Goal: Use online tool/utility: Utilize a website feature to perform a specific function

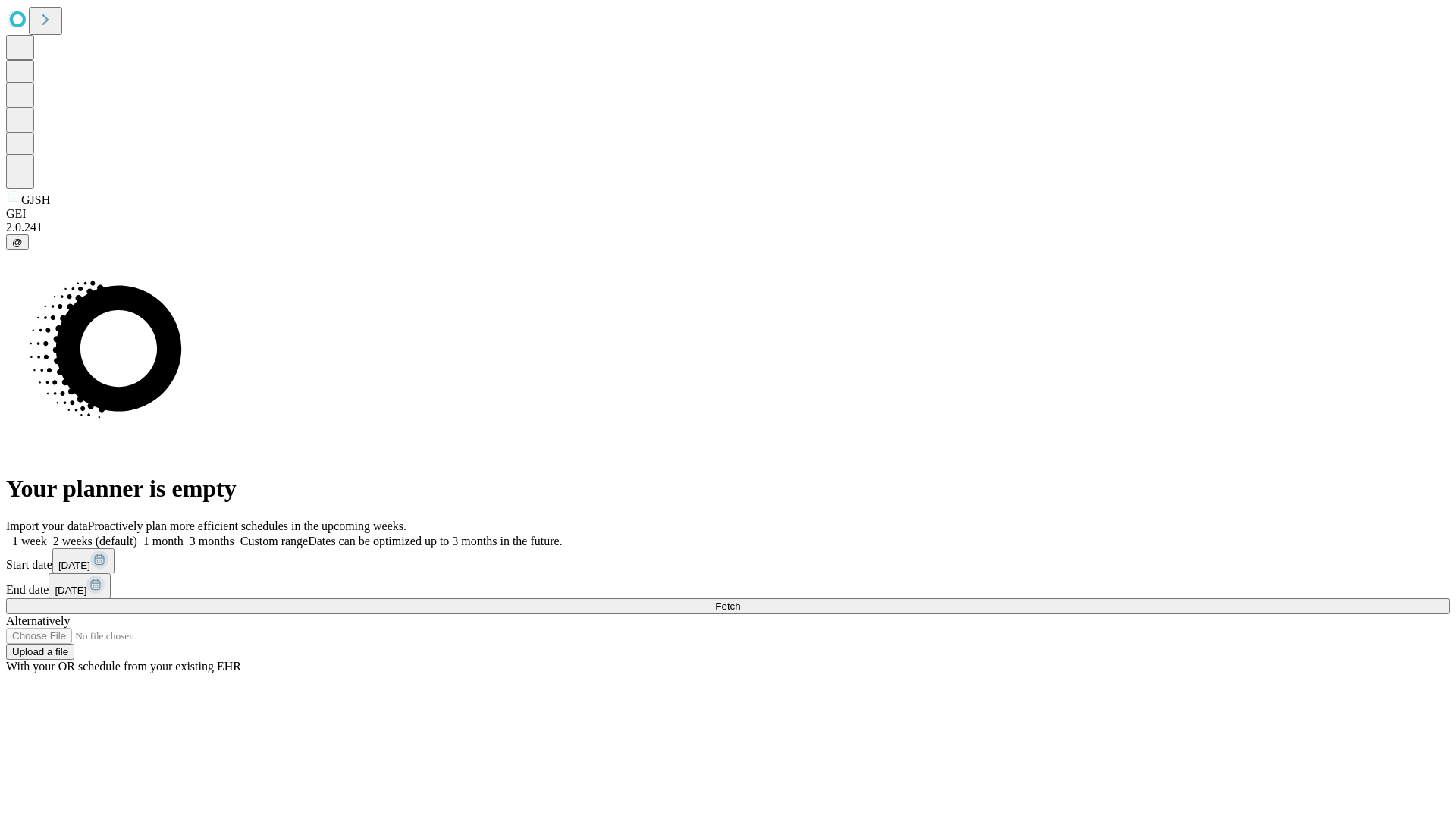
click at [740, 600] on span "Fetch" at bounding box center [728, 606] width 25 height 12
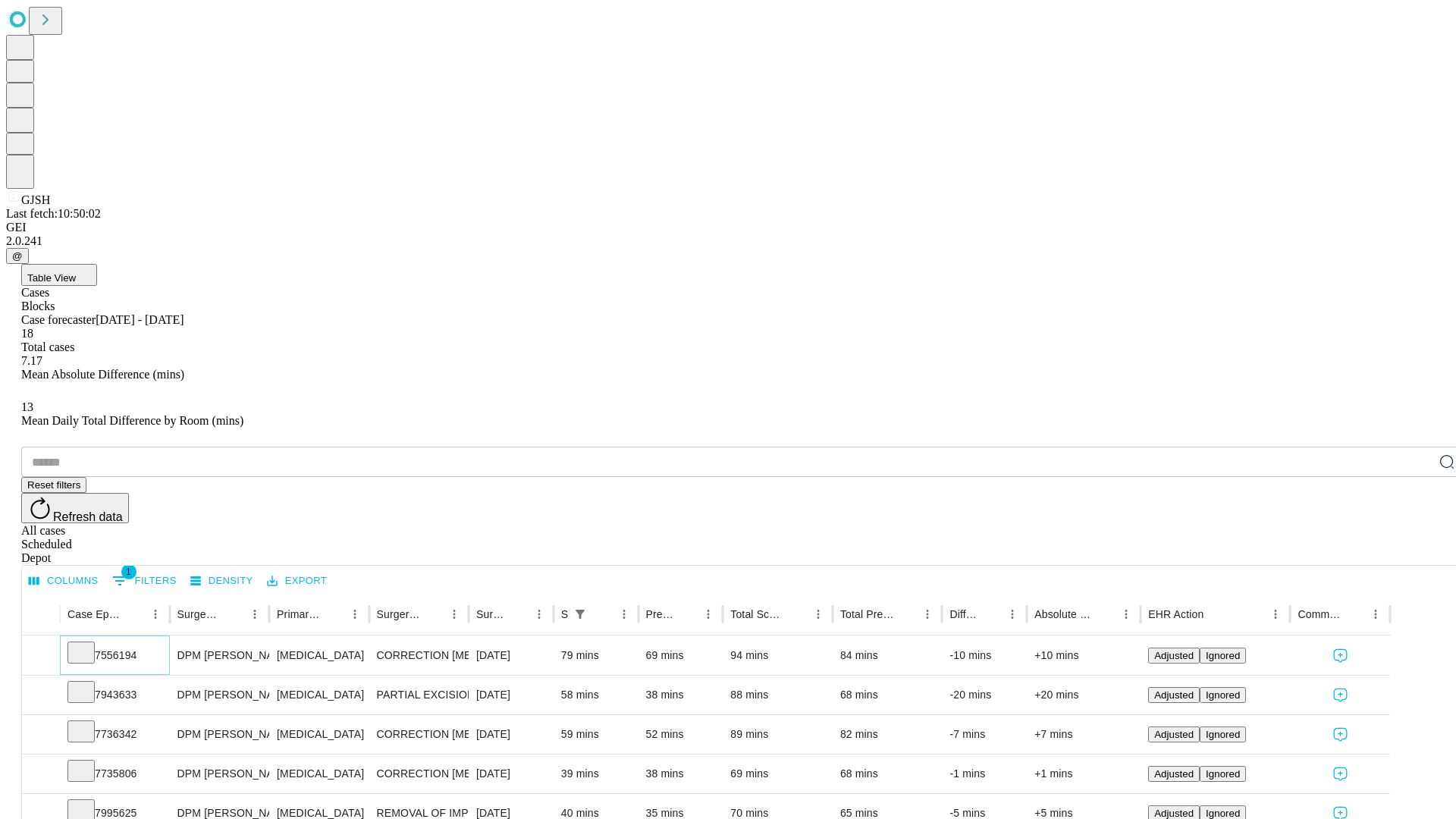
click at [88, 643] on icon at bounding box center [82, 651] width 16 height 16
